Goal: Task Accomplishment & Management: Manage account settings

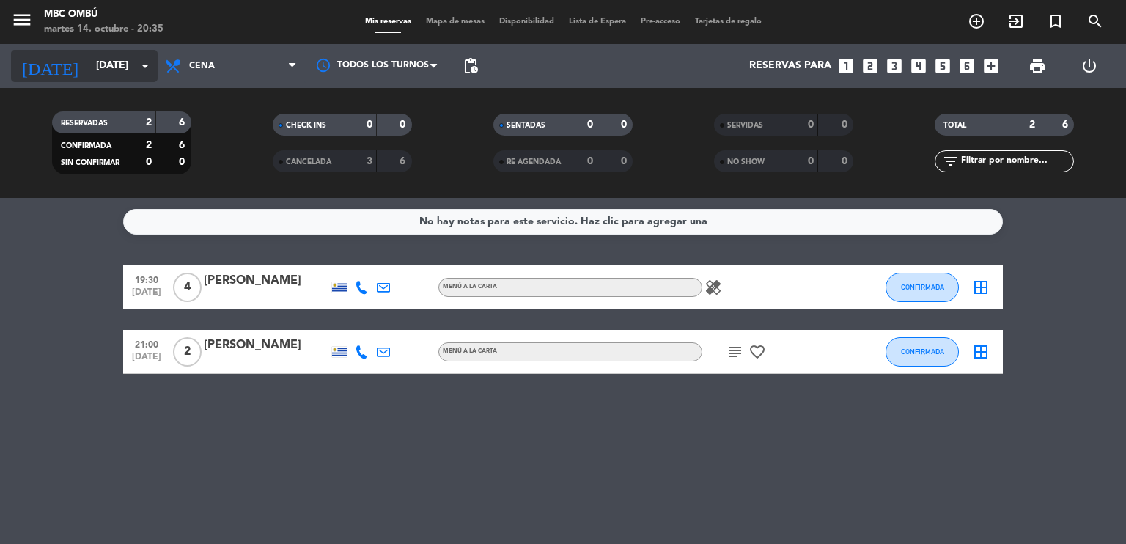
click at [89, 67] on input "[DATE]" at bounding box center [158, 66] width 139 height 26
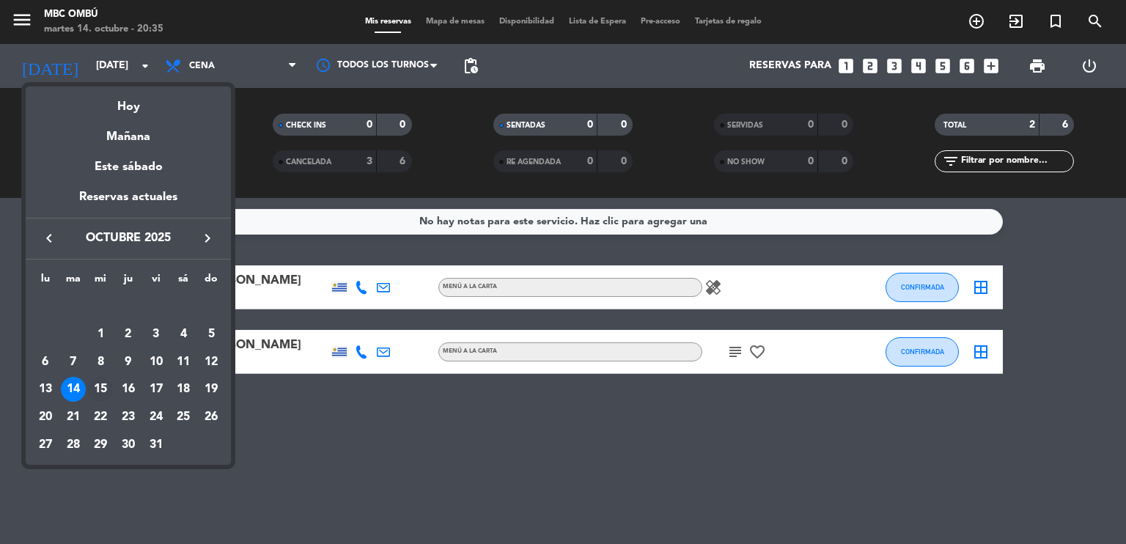
click at [92, 383] on div "15" at bounding box center [100, 389] width 25 height 25
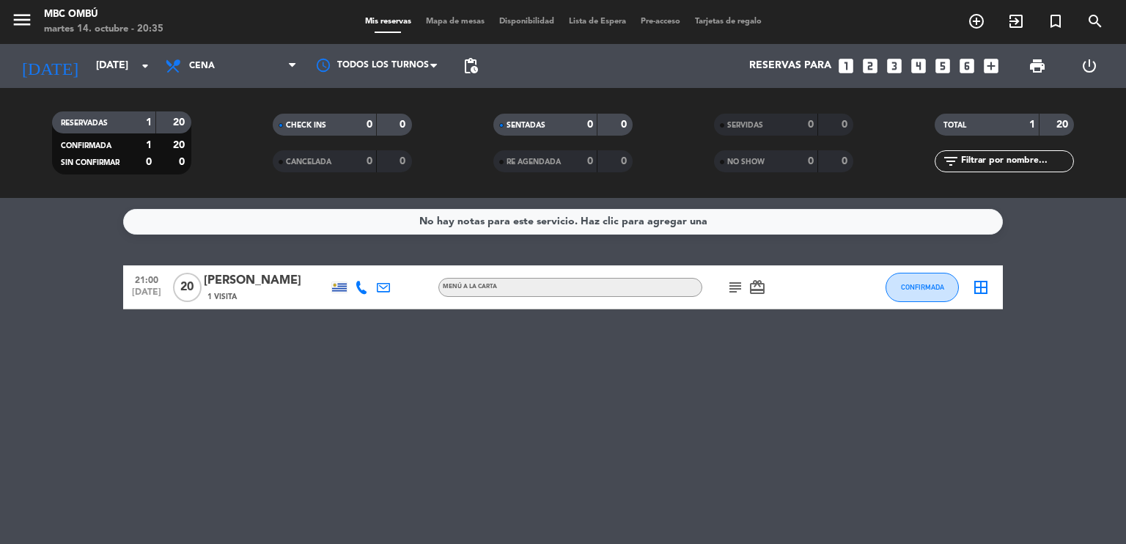
click at [739, 289] on icon "subject" at bounding box center [735, 287] width 18 height 18
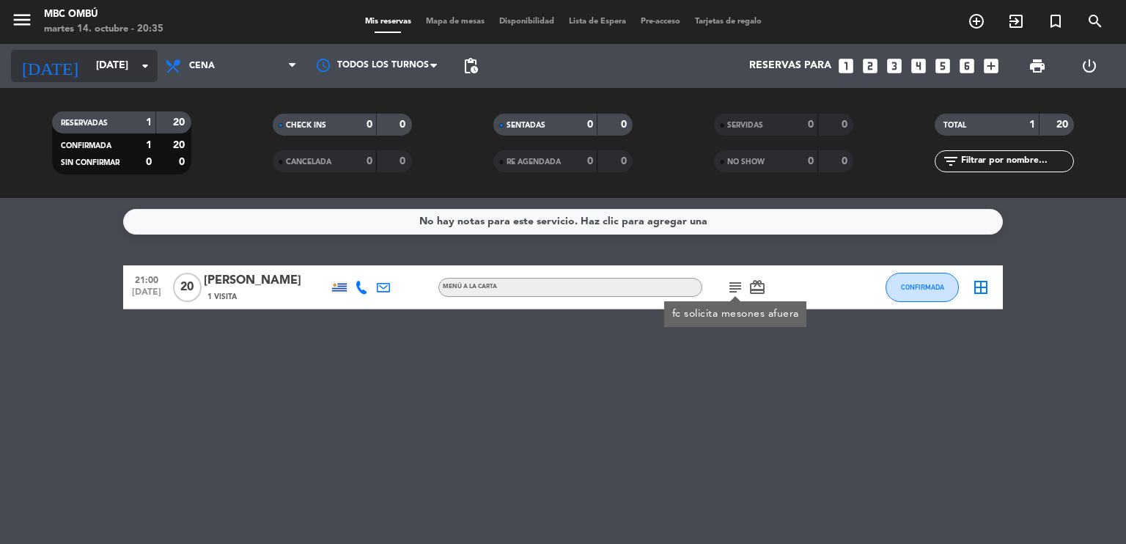
click at [89, 57] on input "[DATE]" at bounding box center [158, 66] width 139 height 26
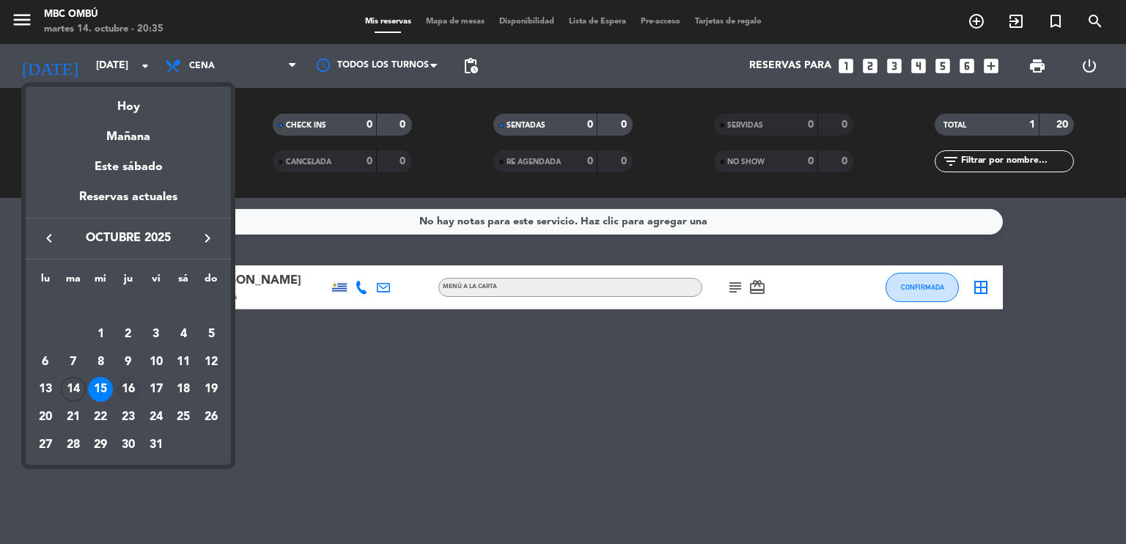
click at [120, 377] on td "16" at bounding box center [128, 389] width 28 height 28
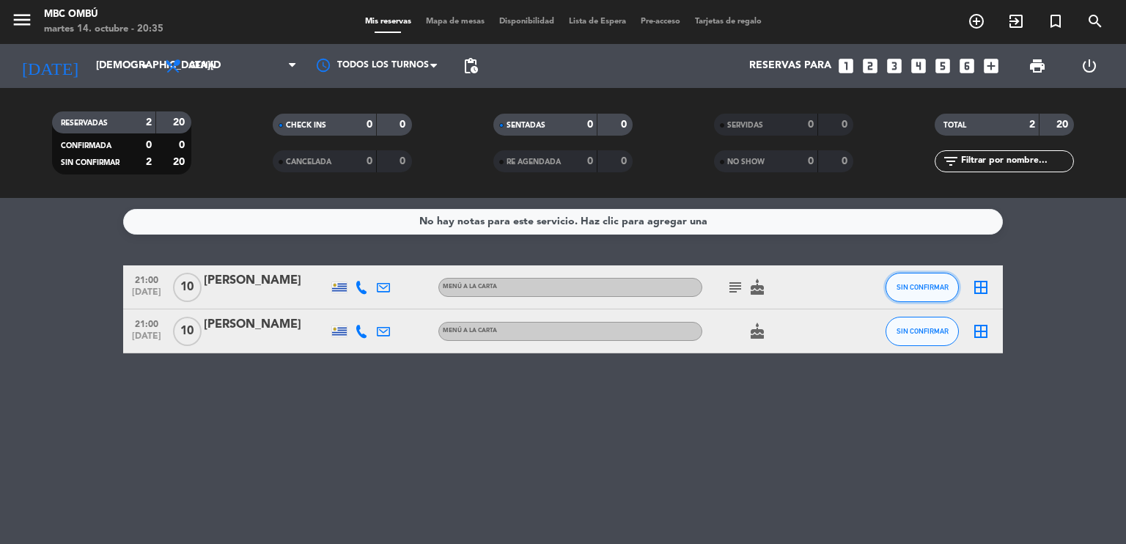
click at [904, 286] on span "SIN CONFIRMAR" at bounding box center [922, 287] width 52 height 8
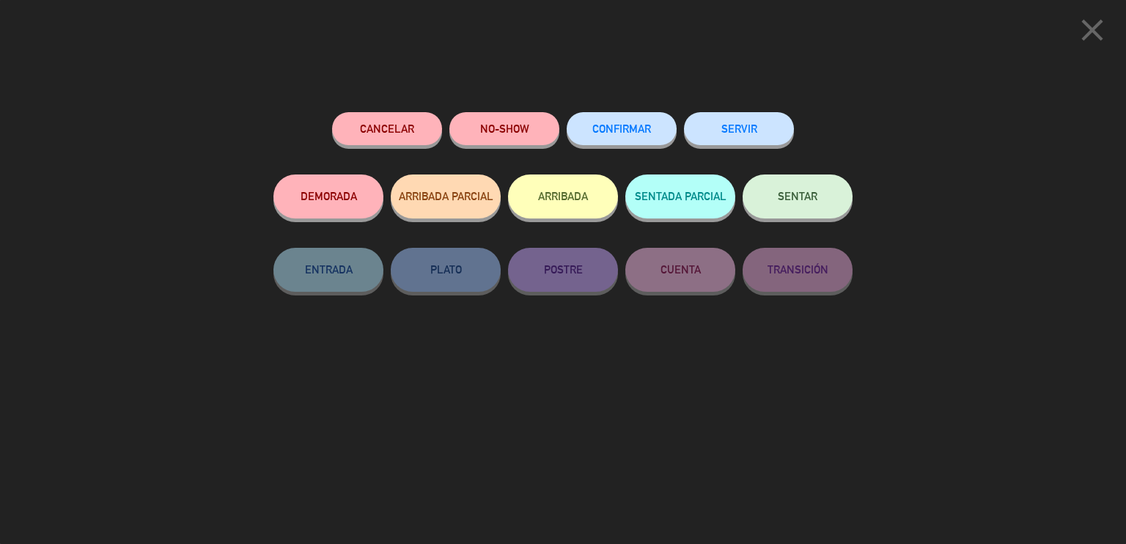
click at [627, 140] on button "CONFIRMAR" at bounding box center [621, 128] width 110 height 33
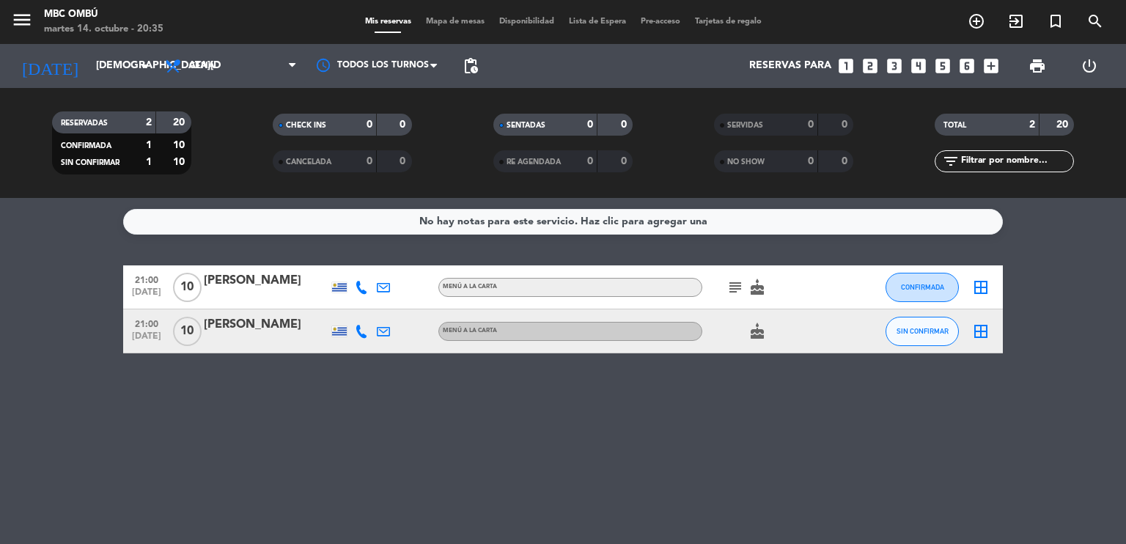
click at [731, 284] on icon "subject" at bounding box center [735, 287] width 18 height 18
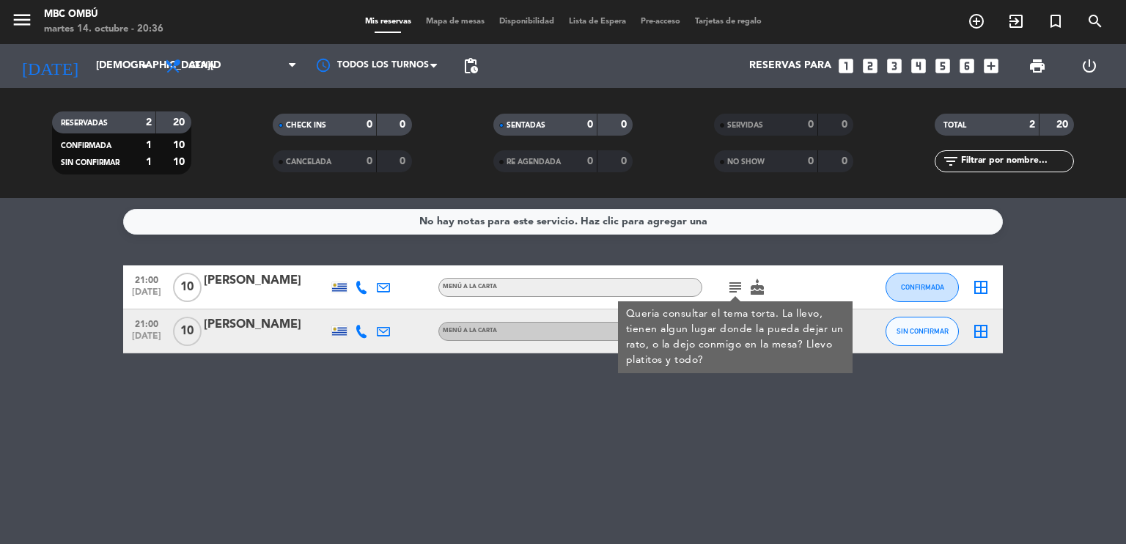
click at [555, 459] on div "No hay notas para este servicio. Haz clic para agregar una 21:00 [DATE] [PERSON…" at bounding box center [563, 371] width 1126 height 346
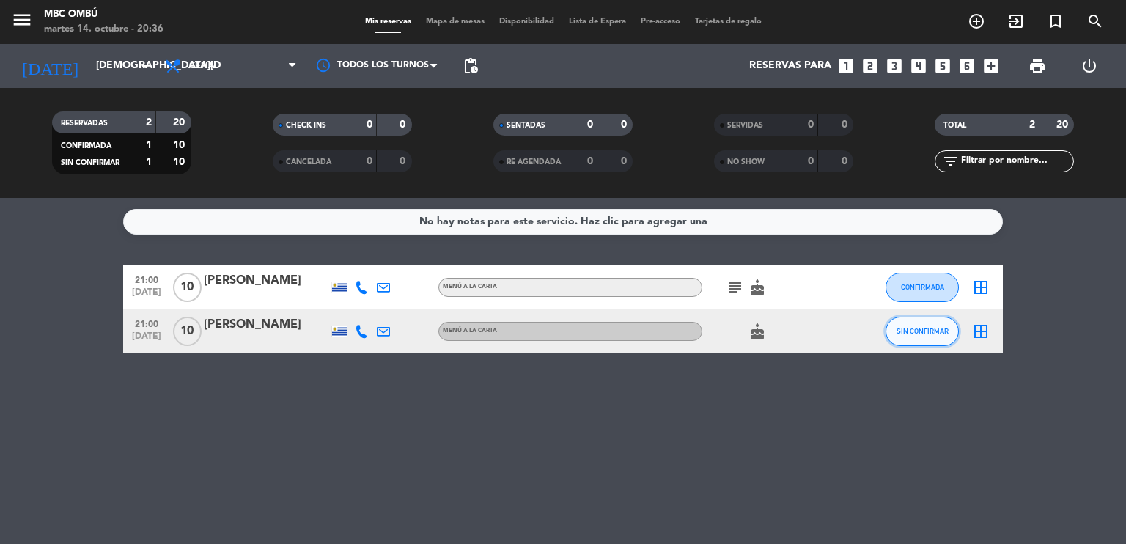
click at [917, 330] on span "SIN CONFIRMAR" at bounding box center [922, 331] width 52 height 8
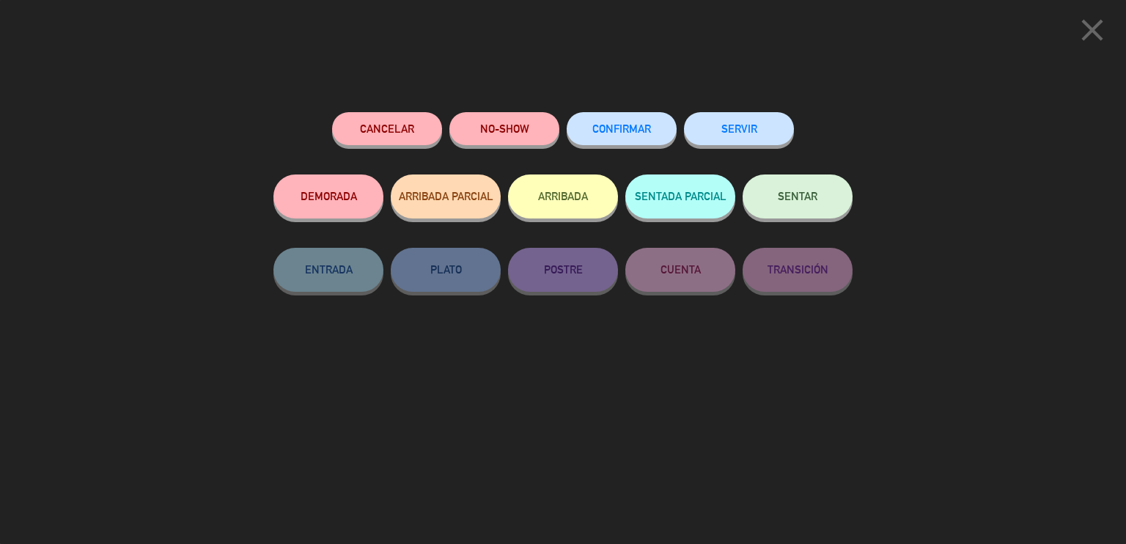
click at [641, 128] on span "CONFIRMAR" at bounding box center [621, 128] width 59 height 12
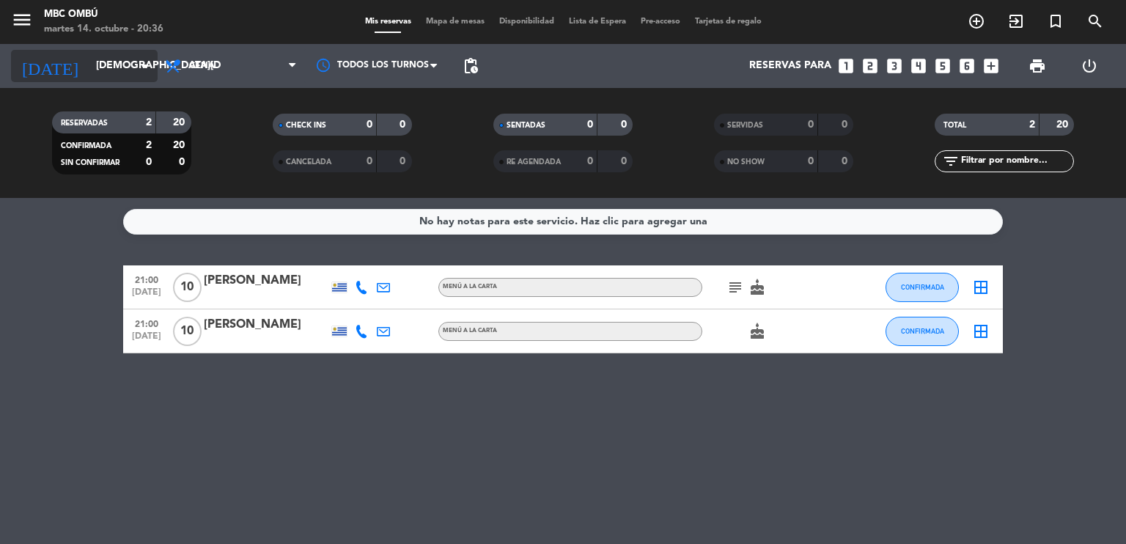
click at [111, 68] on input "[DEMOGRAPHIC_DATA][DATE]" at bounding box center [158, 66] width 139 height 26
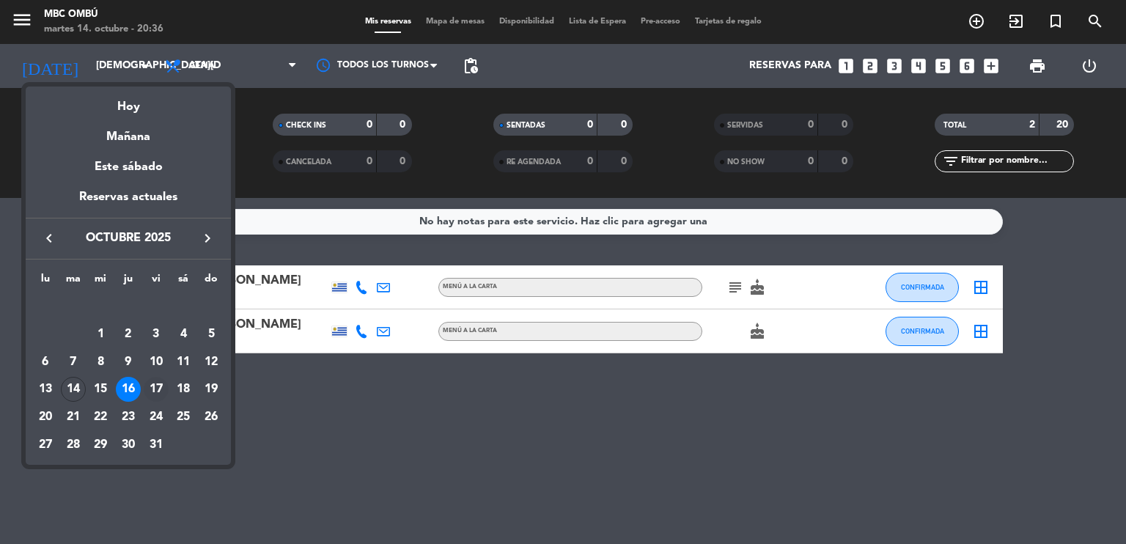
click at [164, 395] on div "17" at bounding box center [156, 389] width 25 height 25
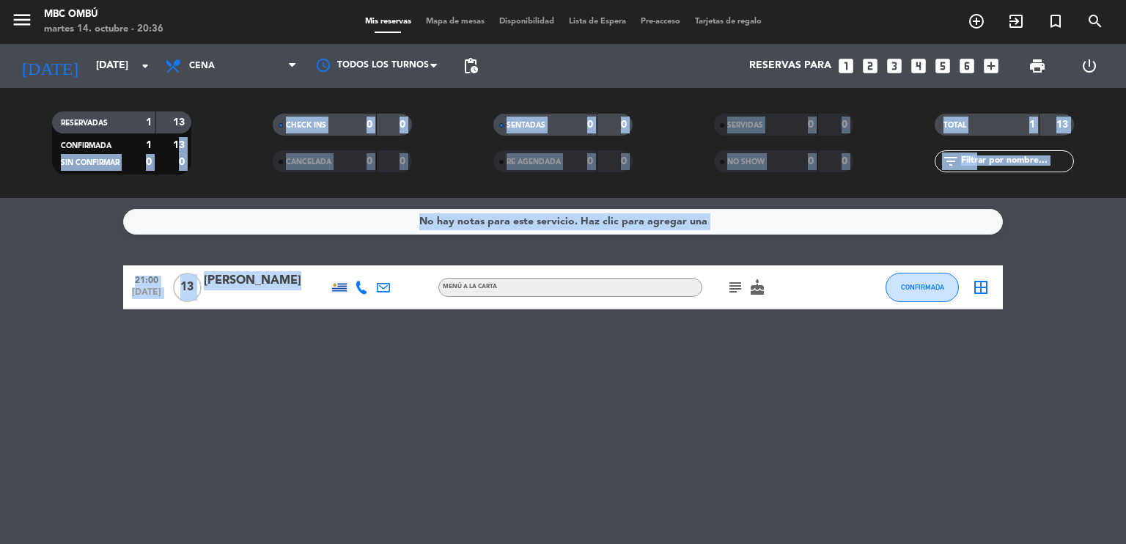
drag, startPoint x: 369, startPoint y: 295, endPoint x: 171, endPoint y: 123, distance: 261.8
click at [171, 123] on ng-component "menu MBC Ombú [DATE] 14. octubre - 20:36 Mis reservas Mapa de mesas Disponibili…" at bounding box center [563, 272] width 1126 height 544
click at [16, 268] on bookings-row "21:00 [DATE] [PERSON_NAME] MENÚ A LA CARTA subject cake CONFIRMADA border_all" at bounding box center [563, 287] width 1126 height 44
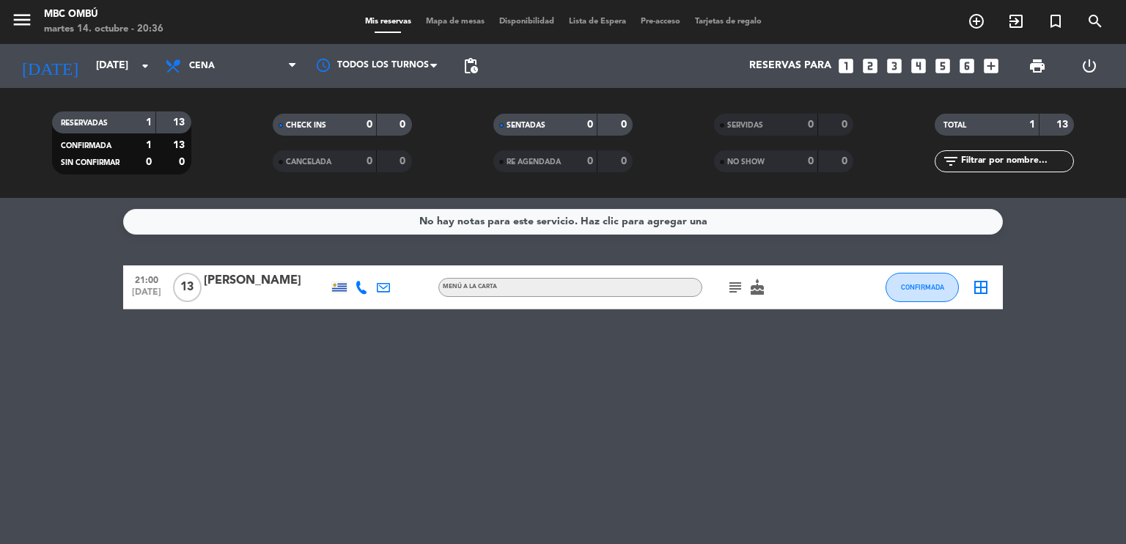
click at [746, 289] on span "cake" at bounding box center [757, 287] width 22 height 18
click at [742, 295] on icon "subject" at bounding box center [735, 287] width 18 height 18
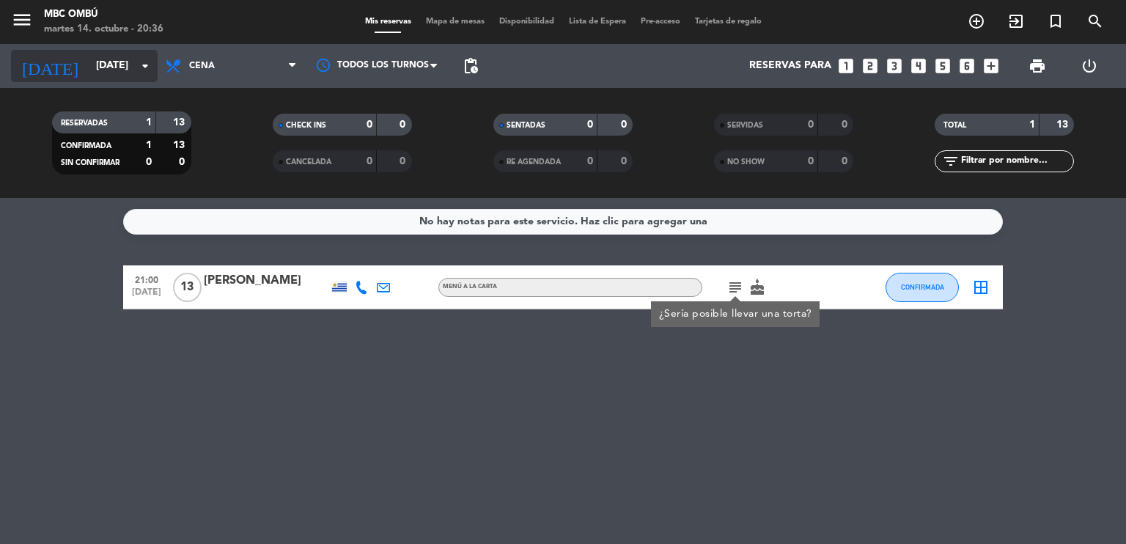
click at [119, 62] on input "[DATE]" at bounding box center [158, 66] width 139 height 26
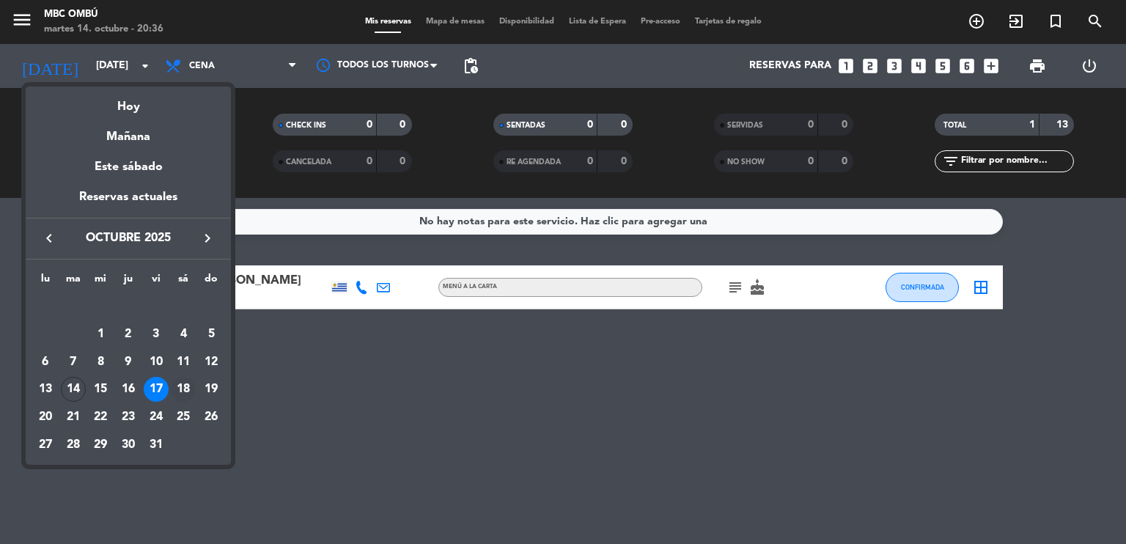
click at [195, 390] on div "18" at bounding box center [183, 389] width 25 height 25
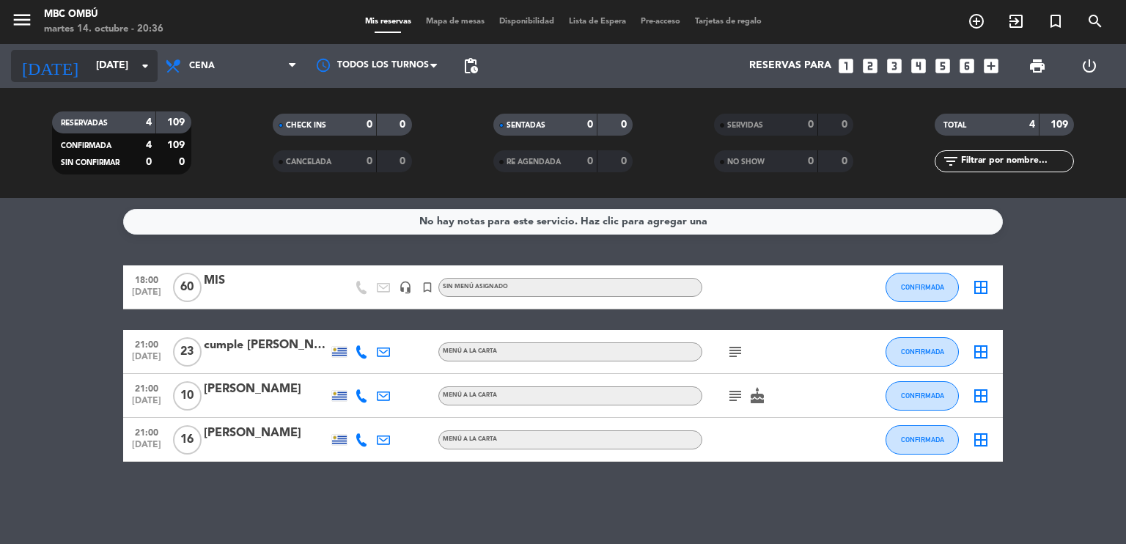
click at [89, 61] on input "[DATE]" at bounding box center [158, 66] width 139 height 26
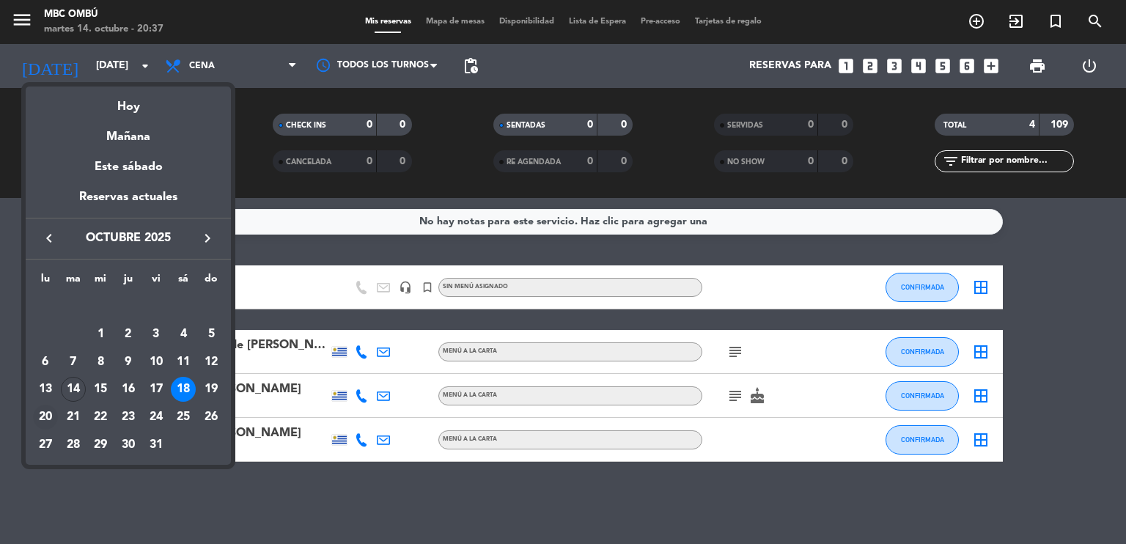
click at [48, 426] on div "20" at bounding box center [45, 416] width 25 height 25
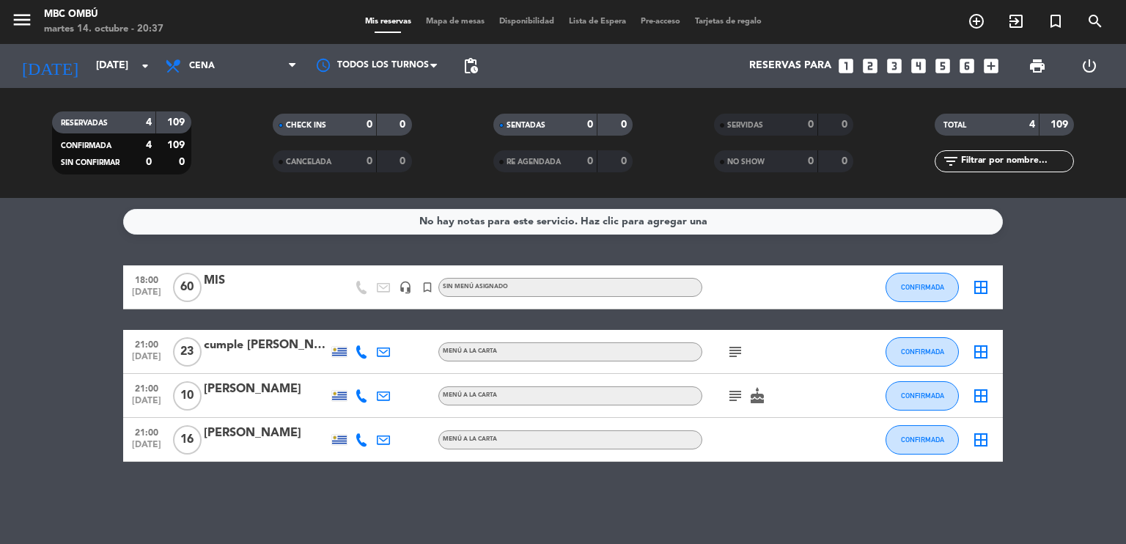
type input "[DATE]"
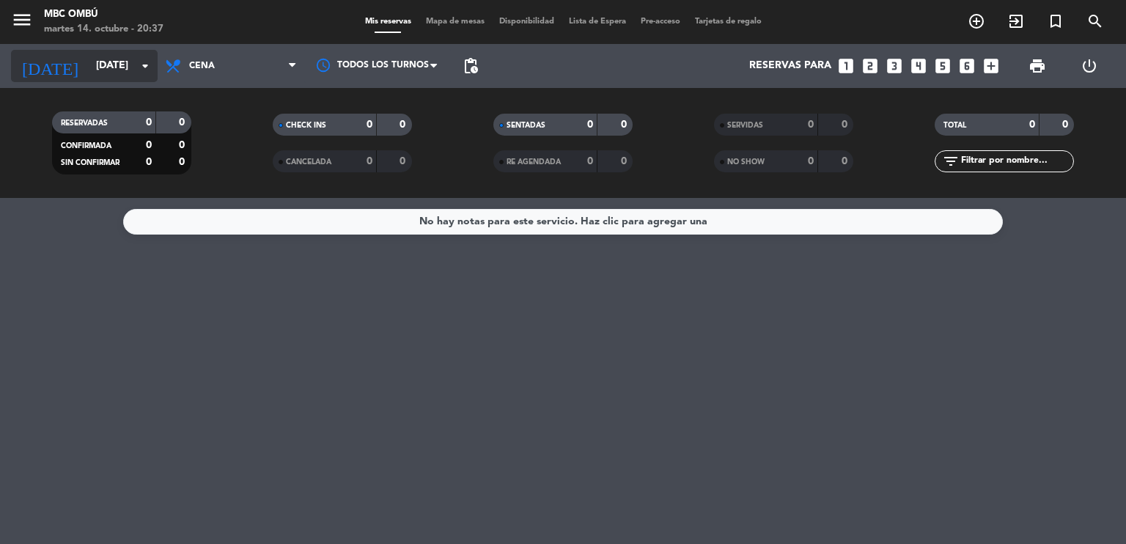
click at [89, 67] on input "[DATE]" at bounding box center [158, 66] width 139 height 26
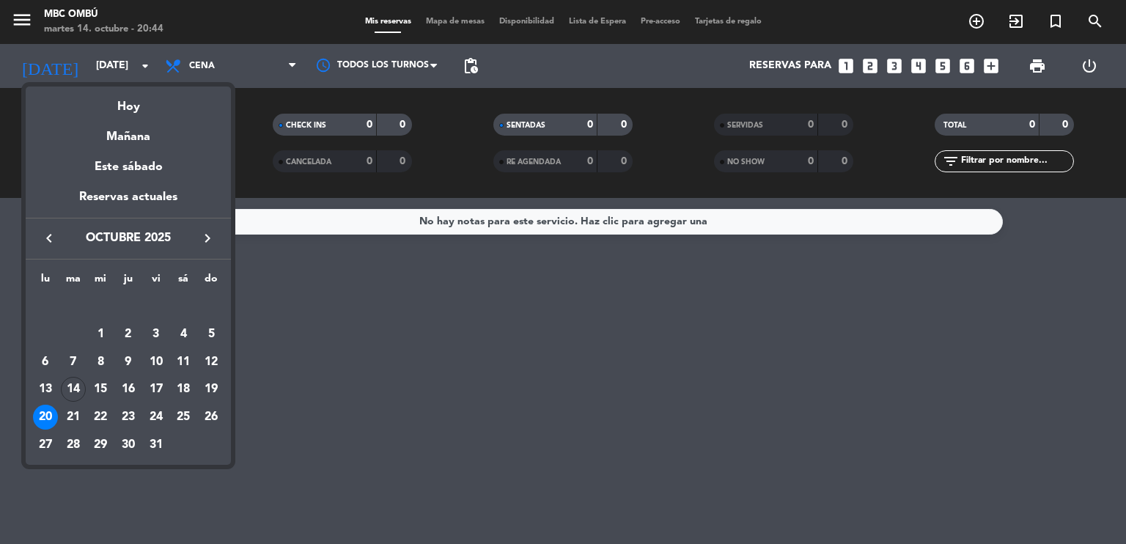
click at [250, 462] on div at bounding box center [563, 272] width 1126 height 544
